Goal: Transaction & Acquisition: Book appointment/travel/reservation

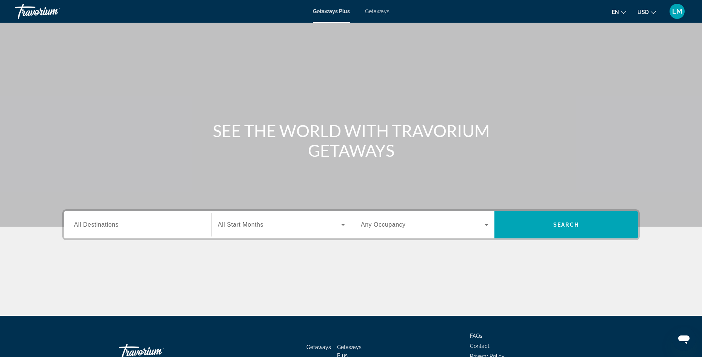
click at [121, 226] on input "Destination All Destinations" at bounding box center [138, 224] width 128 height 9
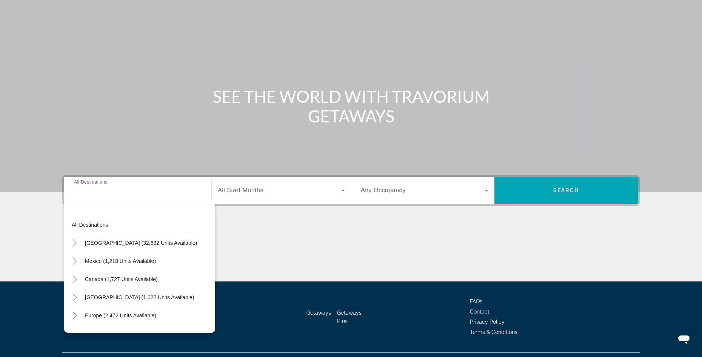
scroll to position [51, 0]
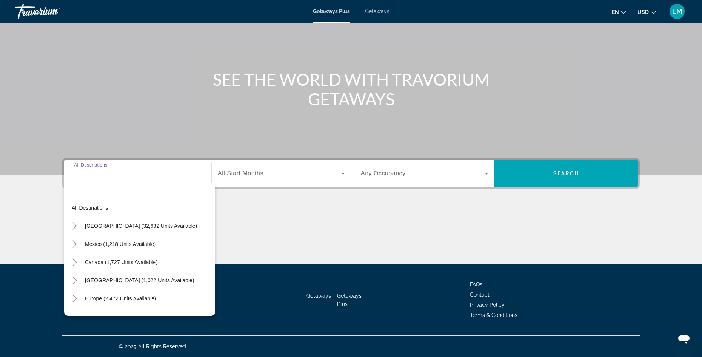
click at [140, 176] on input "Destination All Destinations" at bounding box center [138, 173] width 128 height 9
click at [145, 226] on span "[GEOGRAPHIC_DATA] (32,632 units available)" at bounding box center [141, 226] width 112 height 6
type input "**********"
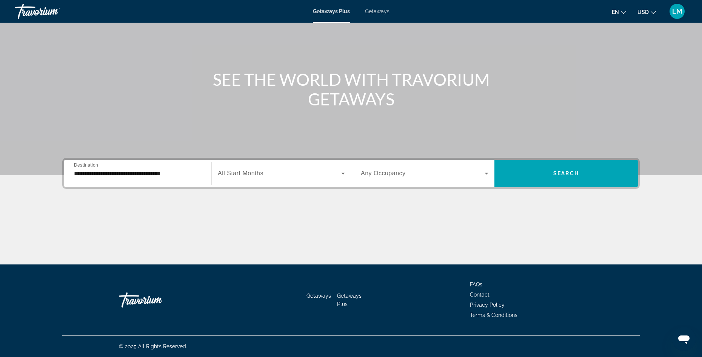
click at [232, 173] on span "All Start Months" at bounding box center [241, 173] width 46 height 6
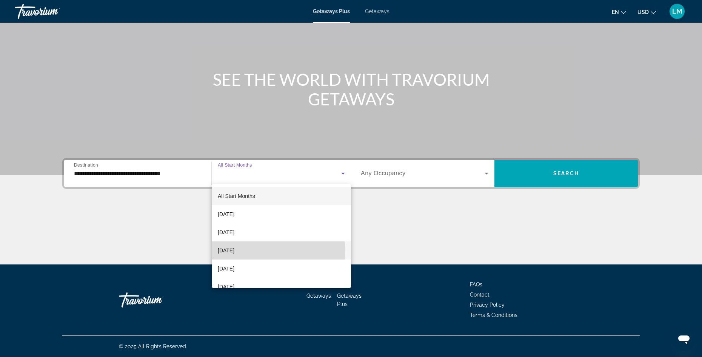
click at [234, 252] on span "[DATE]" at bounding box center [226, 250] width 17 height 9
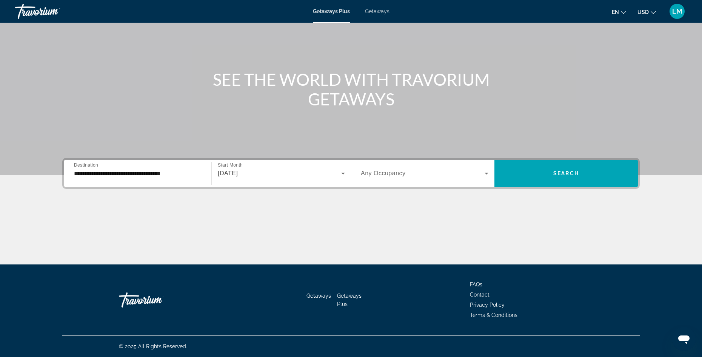
click at [389, 175] on span "Any Occupancy" at bounding box center [383, 173] width 45 height 6
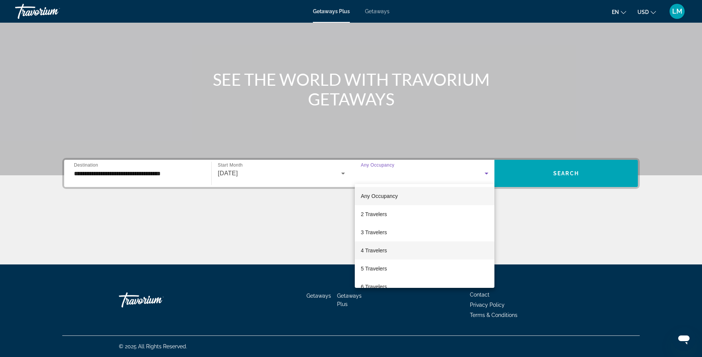
click at [363, 253] on span "4 Travelers" at bounding box center [374, 250] width 26 height 9
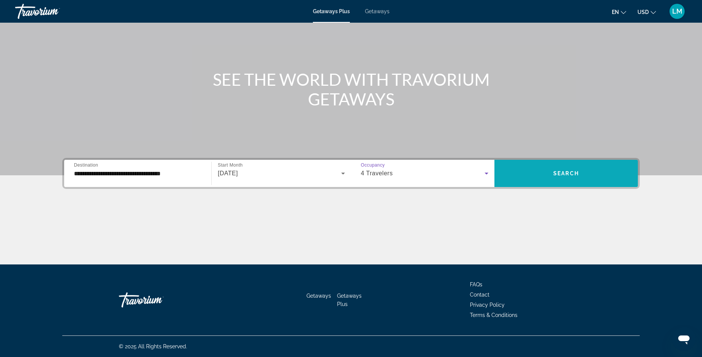
click at [538, 170] on span "Search widget" at bounding box center [565, 173] width 143 height 18
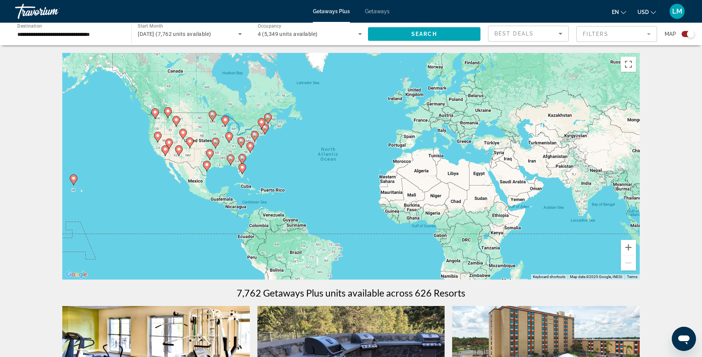
click at [592, 35] on mat-form-field "Filters" at bounding box center [616, 34] width 81 height 16
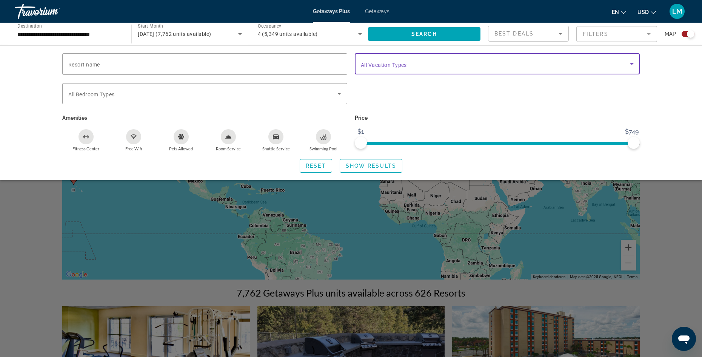
click at [630, 65] on icon "Search widget" at bounding box center [631, 63] width 9 height 9
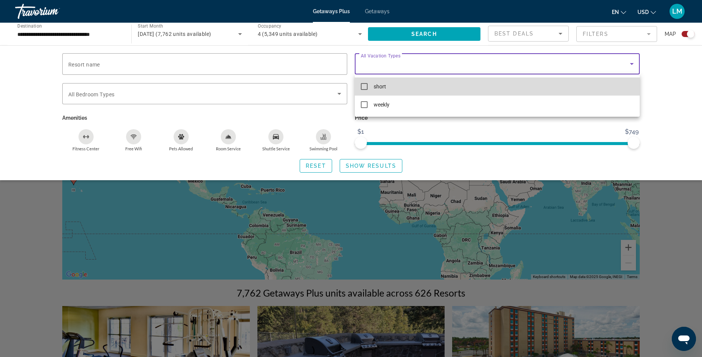
click at [367, 85] on mat-pseudo-checkbox at bounding box center [364, 86] width 7 height 7
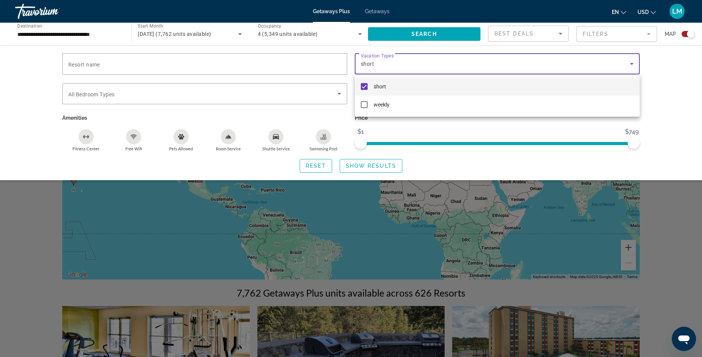
click at [369, 165] on div at bounding box center [351, 178] width 702 height 357
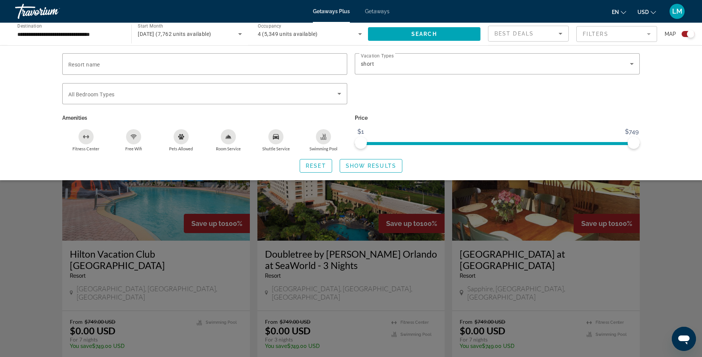
scroll to position [975, 0]
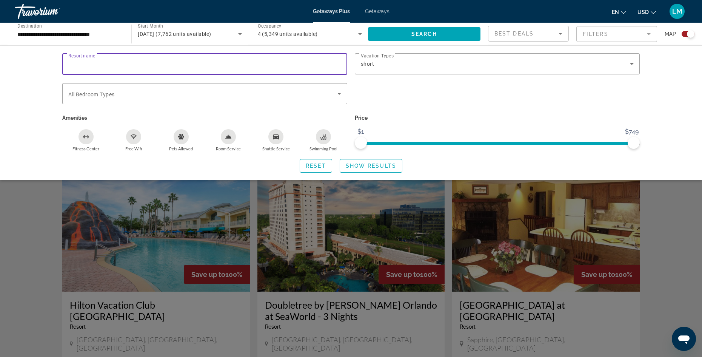
click at [112, 66] on input "Resort name" at bounding box center [204, 64] width 273 height 9
click at [115, 68] on div "**********" at bounding box center [204, 64] width 273 height 22
type input "**********"
click at [370, 166] on span "Show Results" at bounding box center [371, 166] width 51 height 6
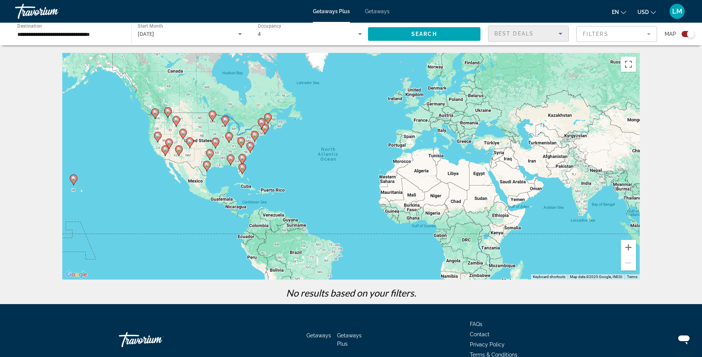
click at [533, 32] on span "Best Deals" at bounding box center [513, 34] width 39 height 6
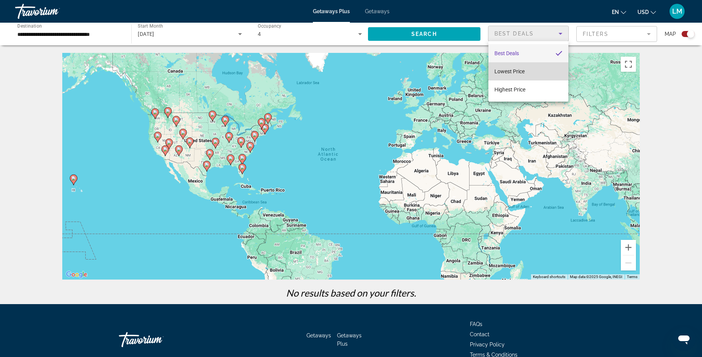
click at [533, 71] on mat-option "Lowest Price" at bounding box center [528, 71] width 80 height 18
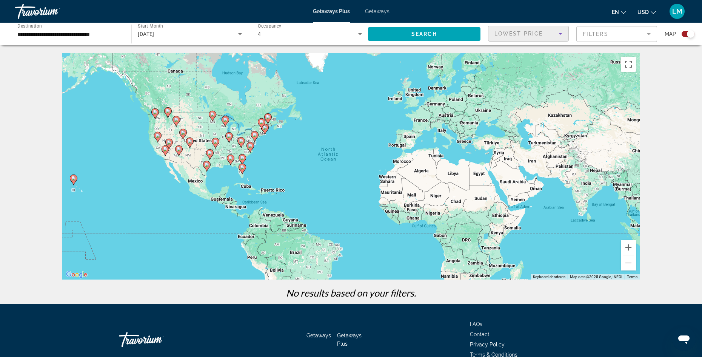
click at [529, 34] on span "Lowest Price" at bounding box center [518, 34] width 48 height 6
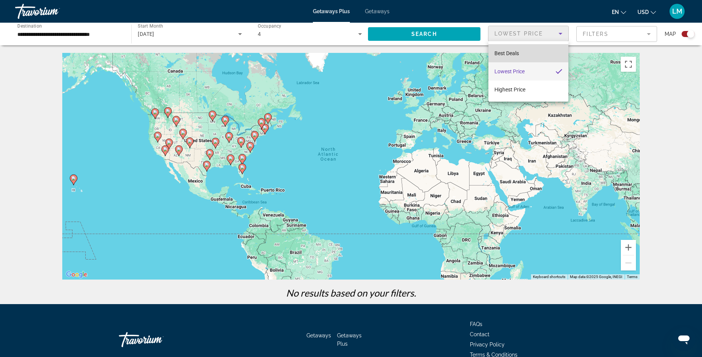
click at [523, 51] on mat-option "Best Deals" at bounding box center [528, 53] width 80 height 18
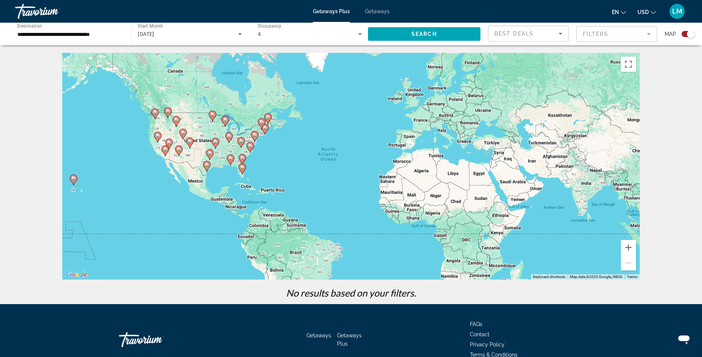
click at [640, 33] on mat-form-field "Filters" at bounding box center [616, 34] width 81 height 16
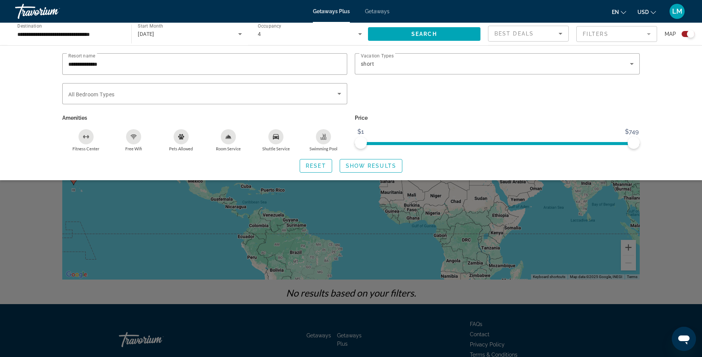
click at [680, 71] on div "**********" at bounding box center [351, 112] width 702 height 135
click at [681, 94] on div "**********" at bounding box center [351, 112] width 702 height 135
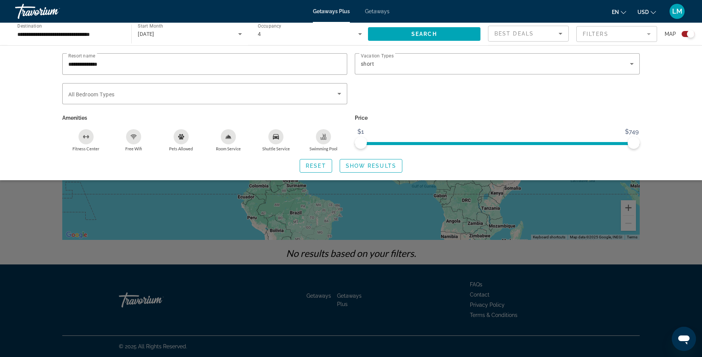
drag, startPoint x: 686, startPoint y: 209, endPoint x: 608, endPoint y: 192, distance: 79.1
click at [685, 209] on div "Search widget" at bounding box center [351, 234] width 702 height 243
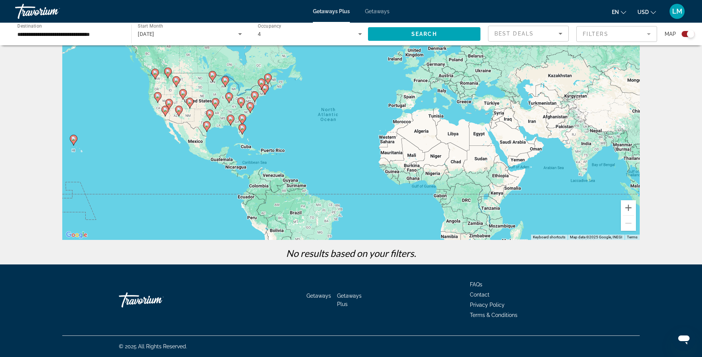
click at [268, 76] on image "Main content" at bounding box center [268, 77] width 5 height 5
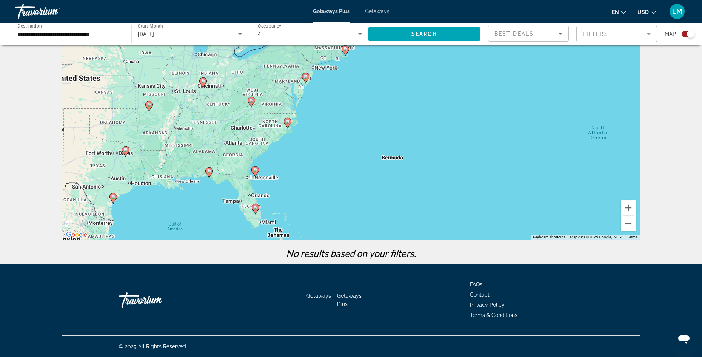
drag, startPoint x: 480, startPoint y: 134, endPoint x: 489, endPoint y: 30, distance: 105.0
click at [489, 30] on div "**********" at bounding box center [351, 165] width 702 height 304
click at [255, 205] on image "Main content" at bounding box center [255, 207] width 5 height 5
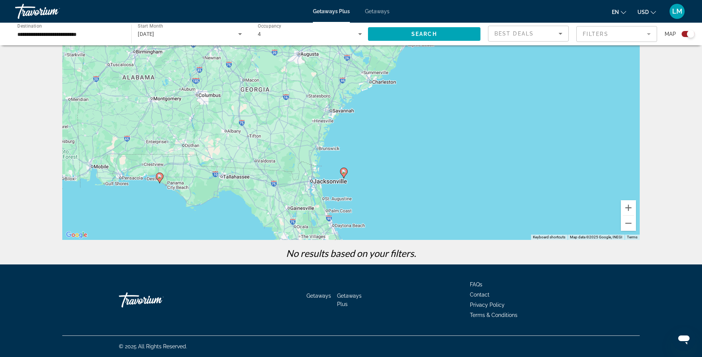
drag, startPoint x: 468, startPoint y: 116, endPoint x: 472, endPoint y: 275, distance: 159.3
click at [472, 275] on div "**********" at bounding box center [351, 138] width 702 height 357
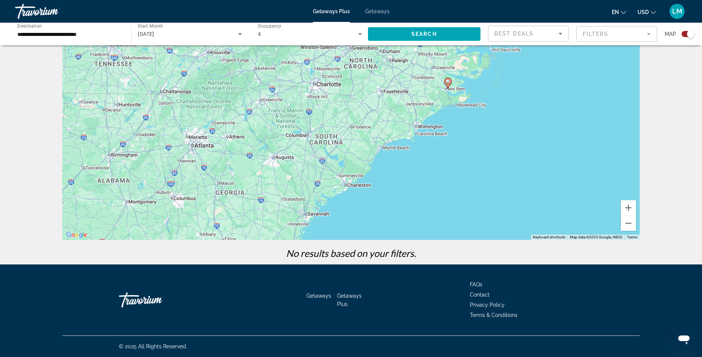
drag, startPoint x: 544, startPoint y: 140, endPoint x: 507, endPoint y: 205, distance: 74.9
click at [507, 205] on div "To activate drag with keyboard, press Alt + Enter. Once in keyboard drag state,…" at bounding box center [350, 126] width 577 height 226
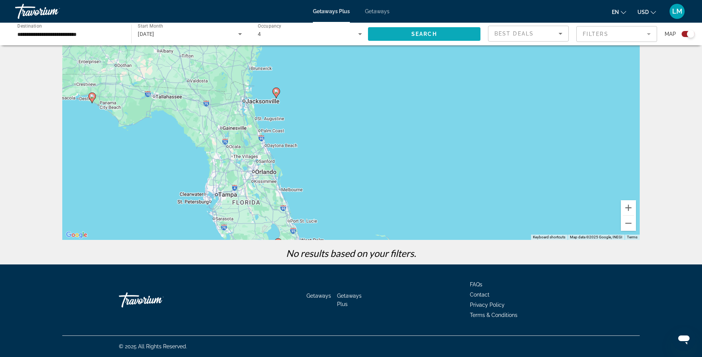
drag, startPoint x: 380, startPoint y: 146, endPoint x: 369, endPoint y: 34, distance: 112.6
click at [369, 34] on div "**********" at bounding box center [351, 165] width 702 height 304
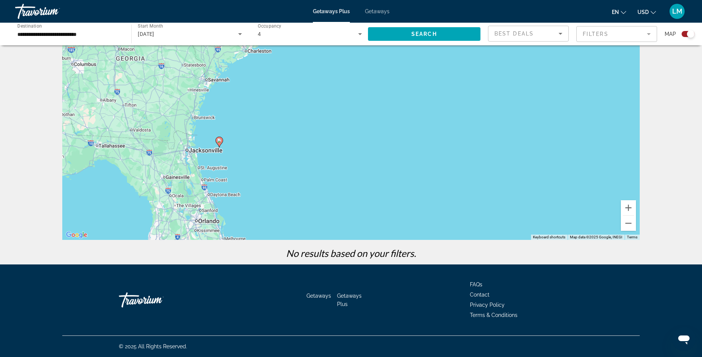
drag, startPoint x: 354, startPoint y: 112, endPoint x: 316, endPoint y: 241, distance: 133.7
click at [316, 241] on div "← Move left → Move right ↑ Move up ↓ Move down + Zoom in - Zoom out Home Jump l…" at bounding box center [351, 138] width 608 height 251
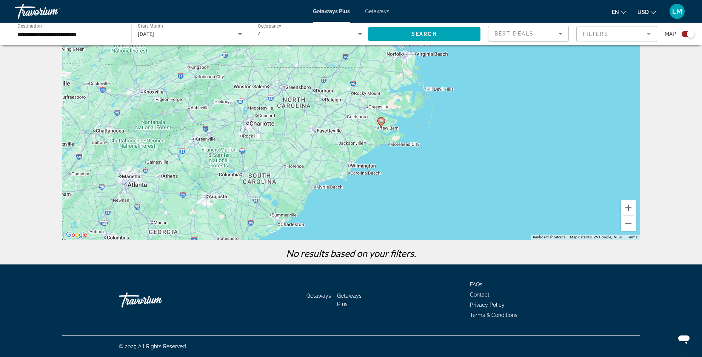
drag, startPoint x: 328, startPoint y: 209, endPoint x: 329, endPoint y: 267, distance: 58.5
click at [329, 267] on div "**********" at bounding box center [351, 138] width 702 height 357
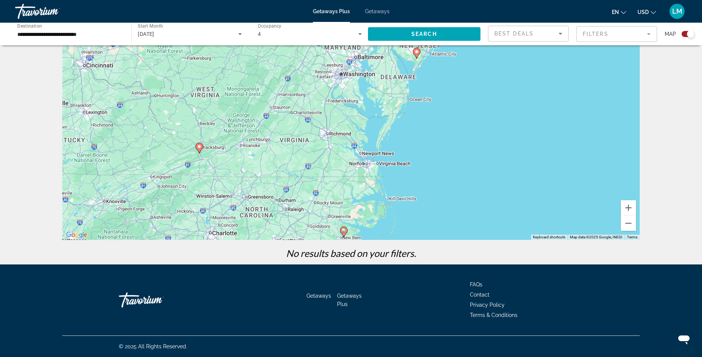
drag, startPoint x: 448, startPoint y: 135, endPoint x: 411, endPoint y: 244, distance: 115.3
click at [411, 244] on div "← Move left → Move right ↑ Move up ↓ Move down + Zoom in - Zoom out Home Jump l…" at bounding box center [351, 138] width 608 height 251
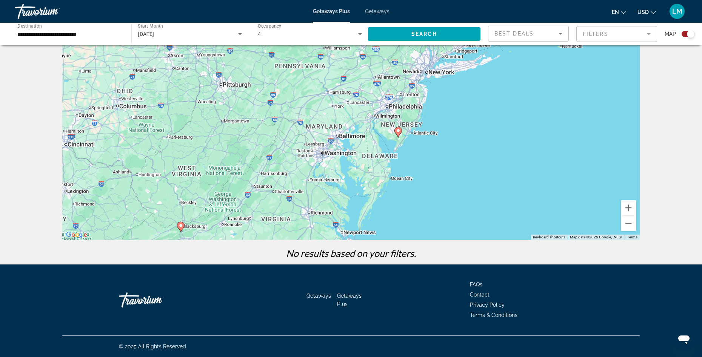
drag, startPoint x: 479, startPoint y: 129, endPoint x: 461, endPoint y: 209, distance: 81.7
click at [461, 209] on div "To activate drag with keyboard, press Alt + Enter. Once in keyboard drag state,…" at bounding box center [350, 126] width 577 height 226
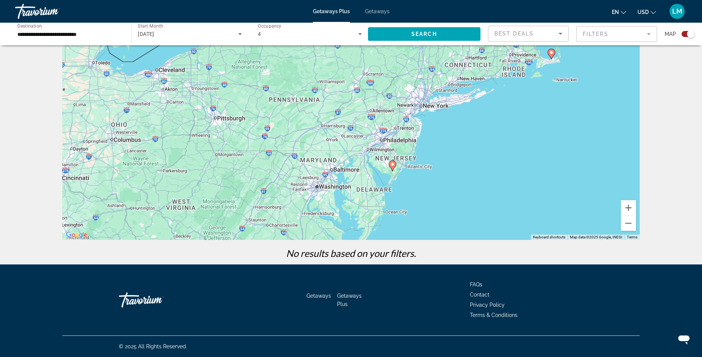
drag, startPoint x: 489, startPoint y: 136, endPoint x: 483, endPoint y: 172, distance: 36.0
click at [483, 172] on div "To activate drag with keyboard, press Alt + Enter. Once in keyboard drag state,…" at bounding box center [350, 126] width 577 height 226
click at [428, 107] on div "To activate drag with keyboard, press Alt + Enter. Once in keyboard drag state,…" at bounding box center [350, 126] width 577 height 226
click at [424, 108] on div "To activate drag with keyboard, press Alt + Enter. Once in keyboard drag state,…" at bounding box center [350, 126] width 577 height 226
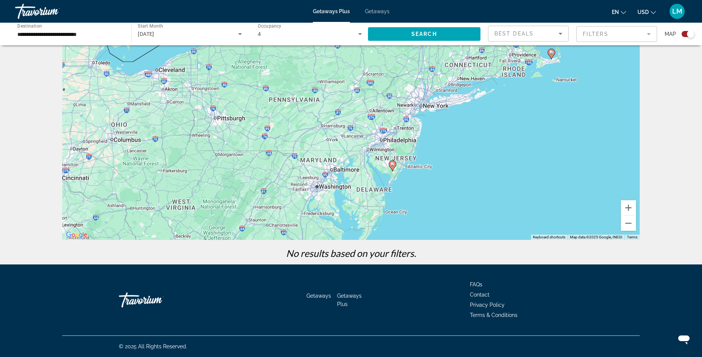
click at [550, 57] on gmp-advanced-marker "Main content" at bounding box center [552, 53] width 8 height 11
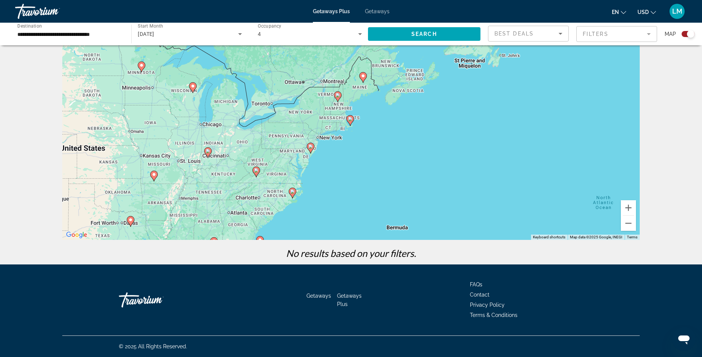
click at [255, 172] on image "Main content" at bounding box center [256, 170] width 5 height 5
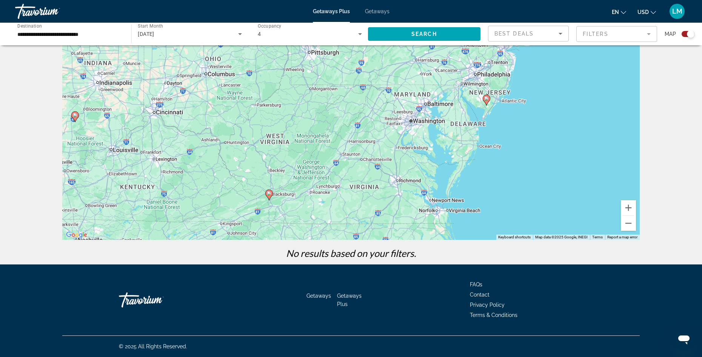
click at [485, 99] on image "Main content" at bounding box center [486, 98] width 5 height 5
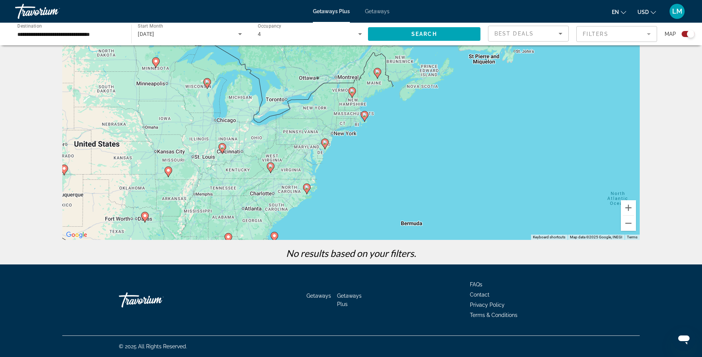
click at [306, 188] on image "Main content" at bounding box center [307, 187] width 5 height 5
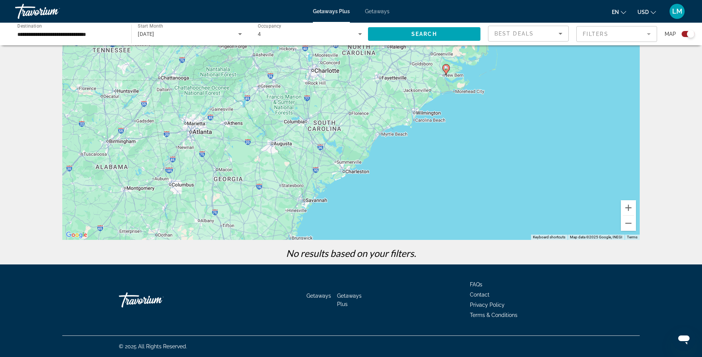
drag, startPoint x: 231, startPoint y: 184, endPoint x: 328, endPoint y: 132, distance: 109.4
click at [328, 132] on div "To activate drag with keyboard, press Alt + Enter. Once in keyboard drag state,…" at bounding box center [350, 126] width 577 height 226
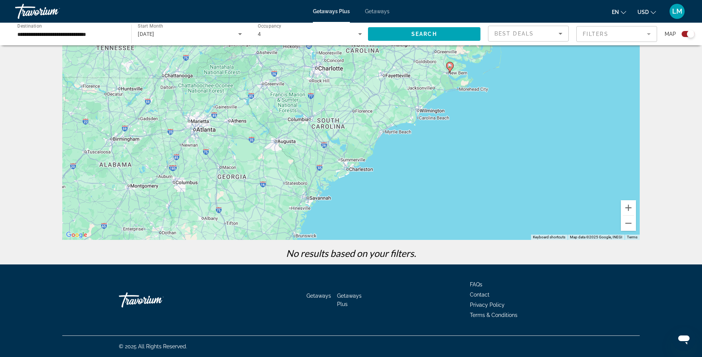
click at [331, 126] on div "To activate drag with keyboard, press Alt + Enter. Once in keyboard drag state,…" at bounding box center [350, 126] width 577 height 226
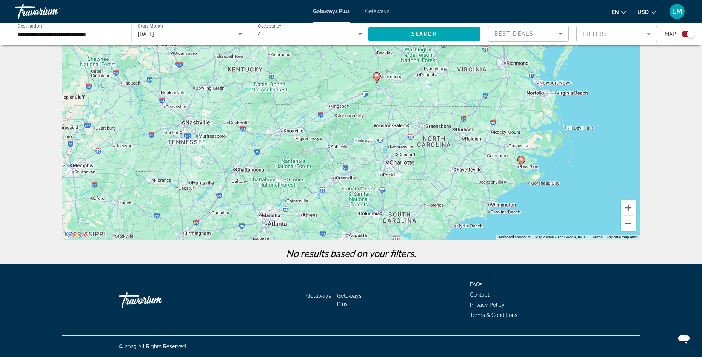
drag, startPoint x: 331, startPoint y: 126, endPoint x: 403, endPoint y: 220, distance: 118.9
click at [403, 220] on div "To activate drag with keyboard, press Alt + Enter. Once in keyboard drag state,…" at bounding box center [350, 126] width 577 height 226
click at [378, 79] on icon "Main content" at bounding box center [377, 78] width 7 height 10
type input "**********"
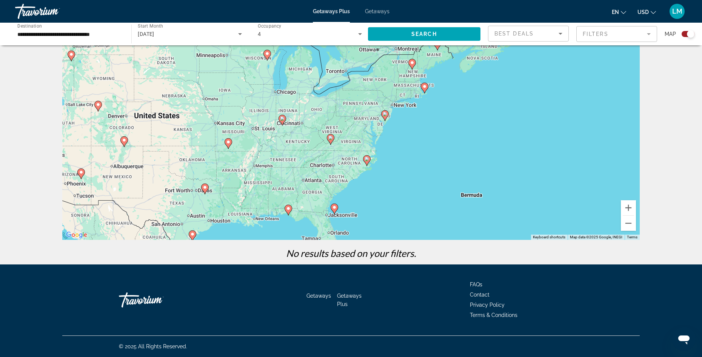
click at [308, 184] on div "To navigate, press the arrow keys. To activate drag with keyboard, press Alt + …" at bounding box center [350, 126] width 577 height 226
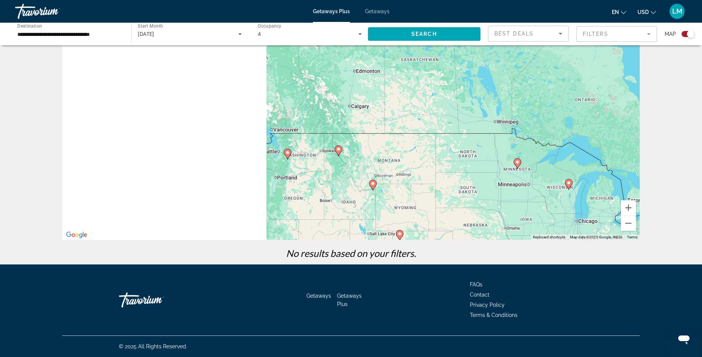
drag, startPoint x: 317, startPoint y: 193, endPoint x: 687, endPoint y: 322, distance: 392.4
click at [676, 317] on body "**********" at bounding box center [351, 138] width 702 height 357
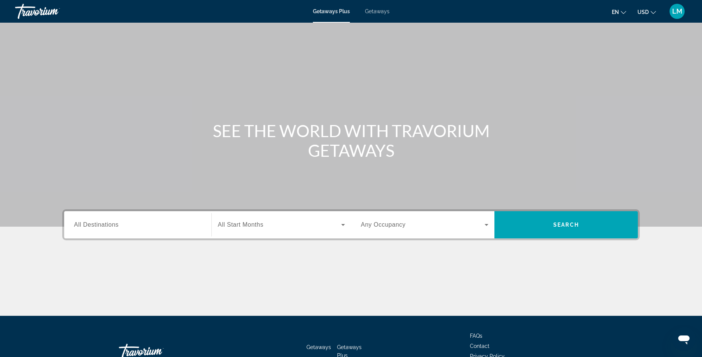
click at [108, 225] on span "All Destinations" at bounding box center [96, 224] width 45 height 6
click at [108, 225] on input "Destination All Destinations" at bounding box center [138, 224] width 128 height 9
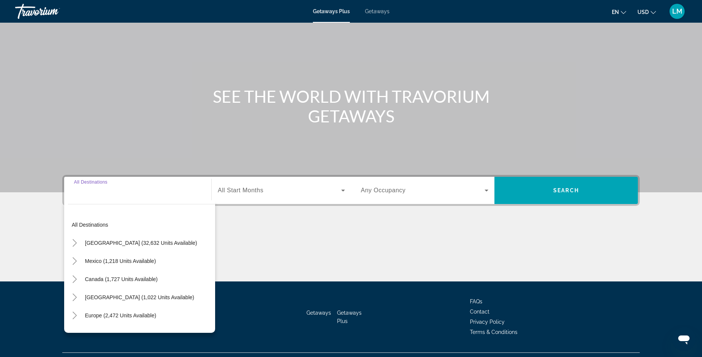
scroll to position [51, 0]
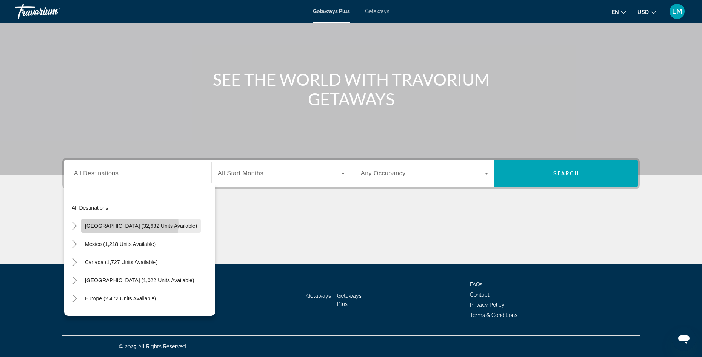
click at [129, 224] on span "[GEOGRAPHIC_DATA] (32,632 units available)" at bounding box center [141, 226] width 112 height 6
type input "**********"
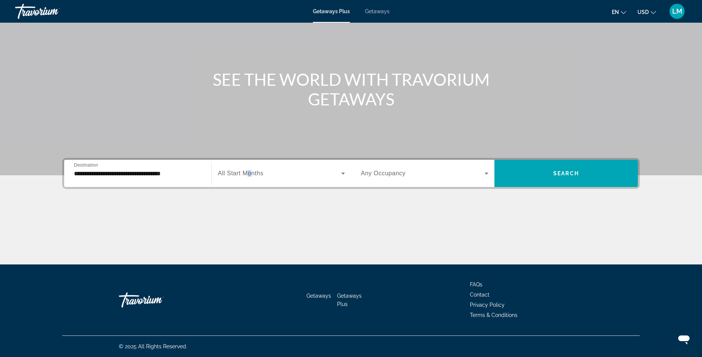
click at [249, 174] on span "All Start Months" at bounding box center [241, 173] width 46 height 6
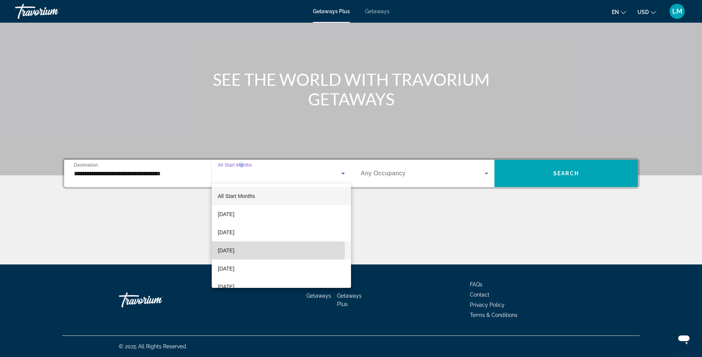
click at [234, 250] on span "[DATE]" at bounding box center [226, 250] width 17 height 9
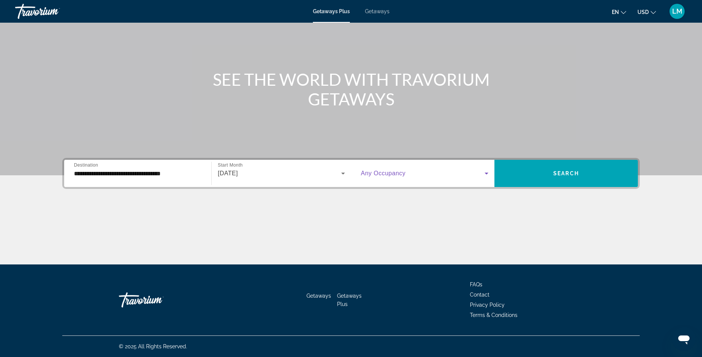
click at [414, 174] on span "Search widget" at bounding box center [423, 173] width 124 height 9
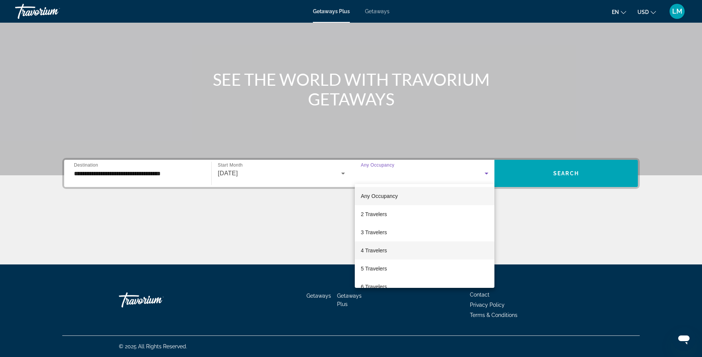
click at [379, 250] on span "4 Travelers" at bounding box center [374, 250] width 26 height 9
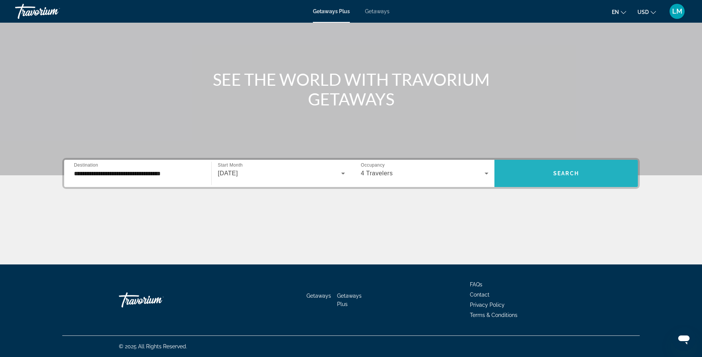
click at [575, 169] on span "Search widget" at bounding box center [565, 173] width 143 height 18
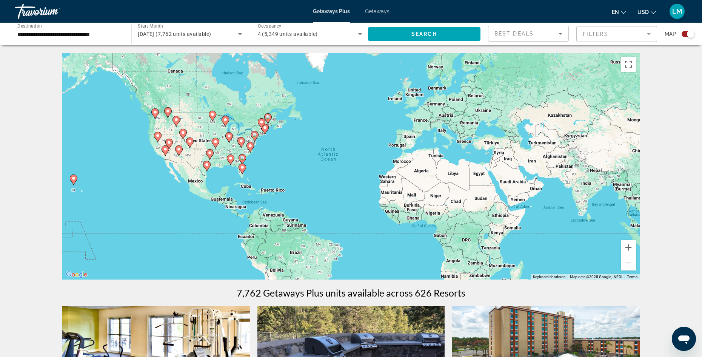
click at [249, 145] on image "Main content" at bounding box center [250, 145] width 5 height 5
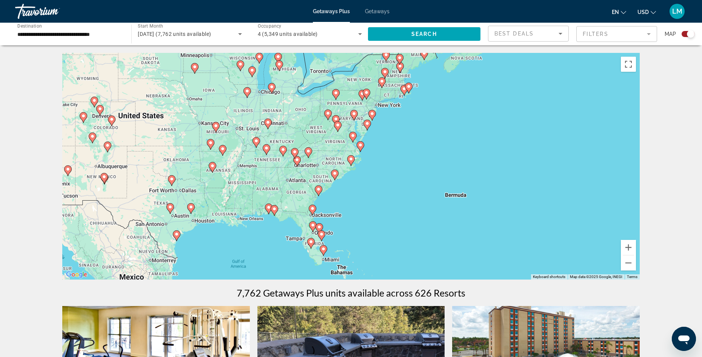
click at [318, 192] on icon "Main content" at bounding box center [318, 191] width 7 height 10
type input "**********"
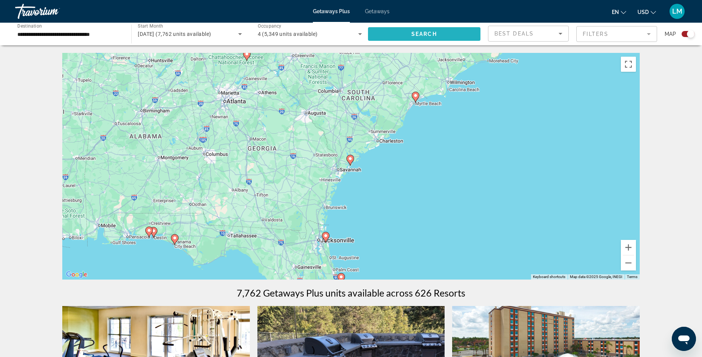
click at [404, 37] on span "Search widget" at bounding box center [424, 34] width 112 height 18
